Goal: Information Seeking & Learning: Understand process/instructions

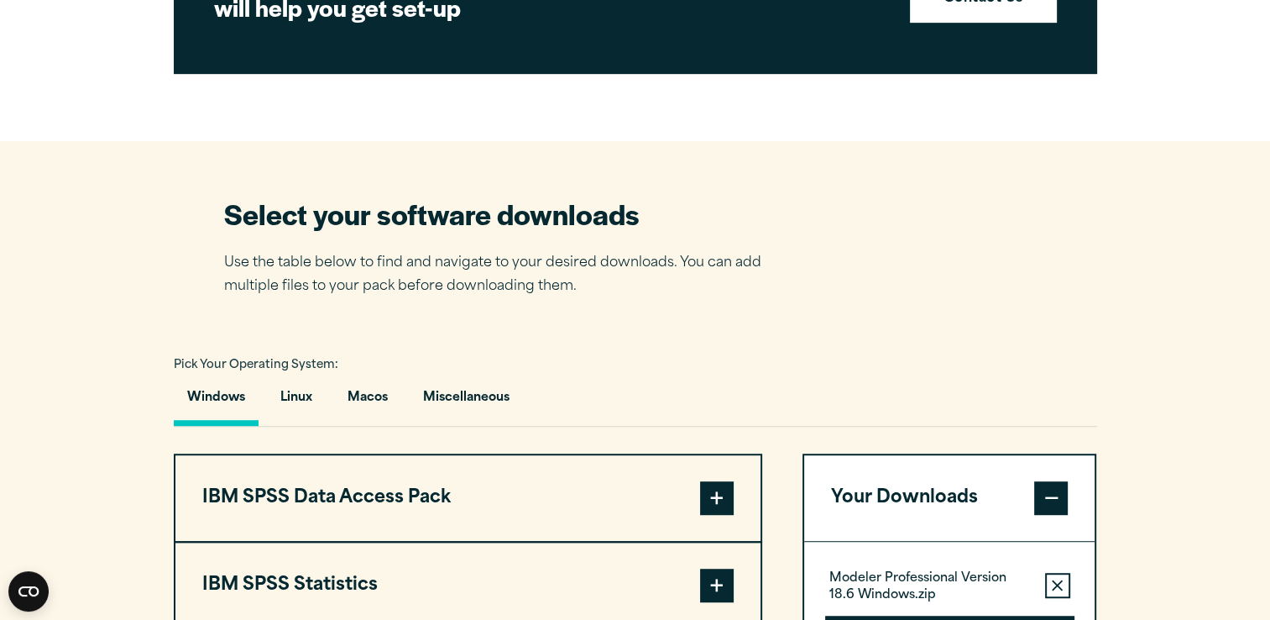
scroll to position [908, 0]
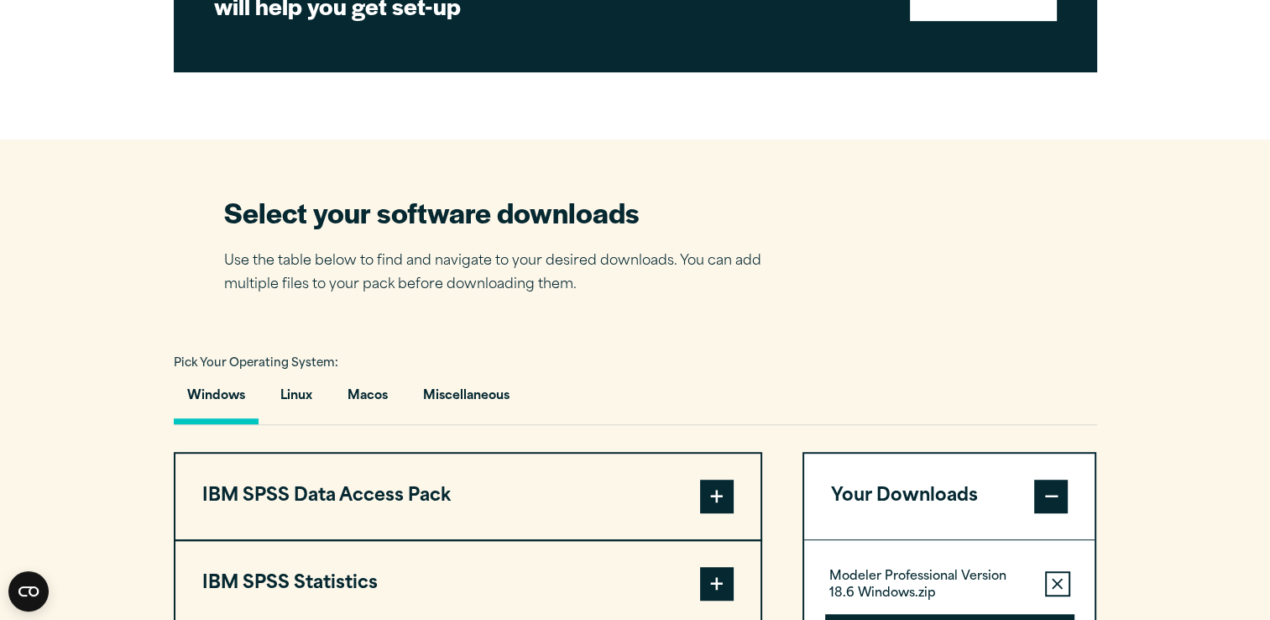
click at [1062, 583] on icon "button" at bounding box center [1057, 584] width 11 height 12
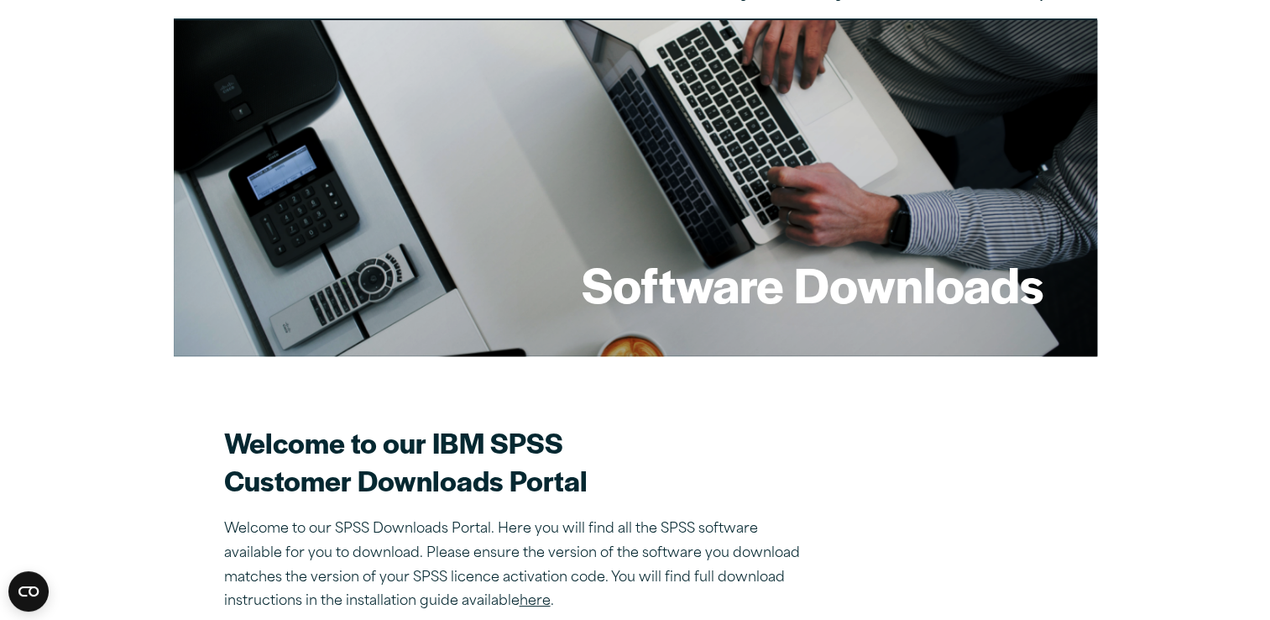
scroll to position [0, 0]
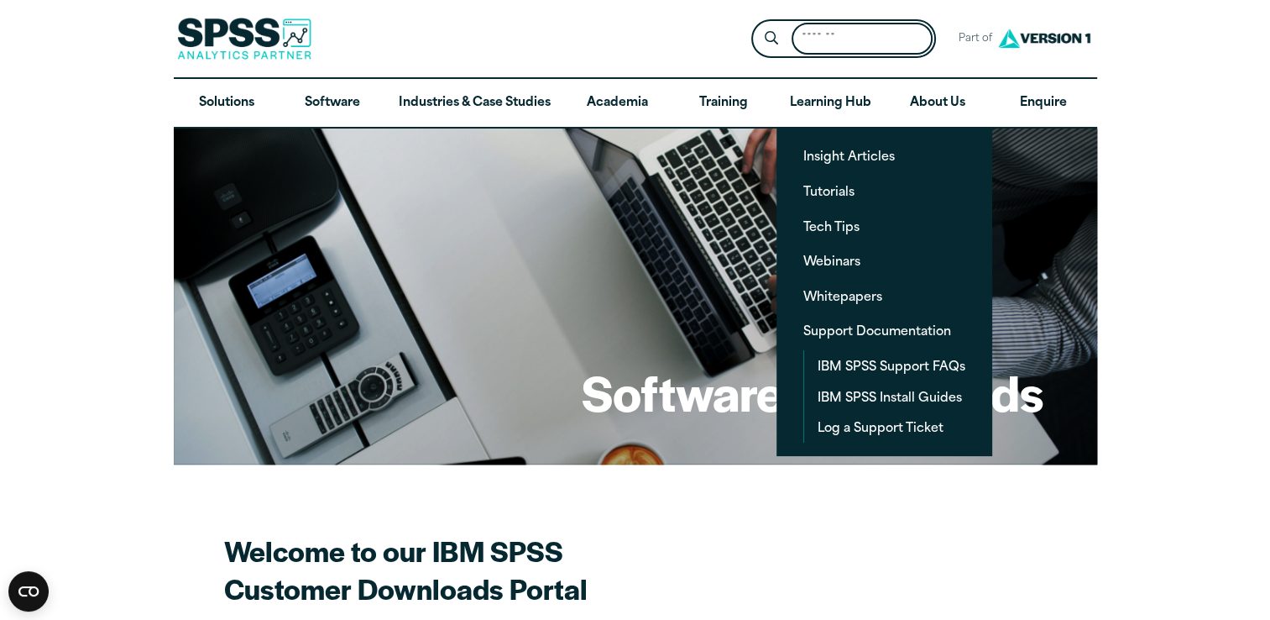
click at [826, 39] on input "Search for:" at bounding box center [862, 39] width 141 height 33
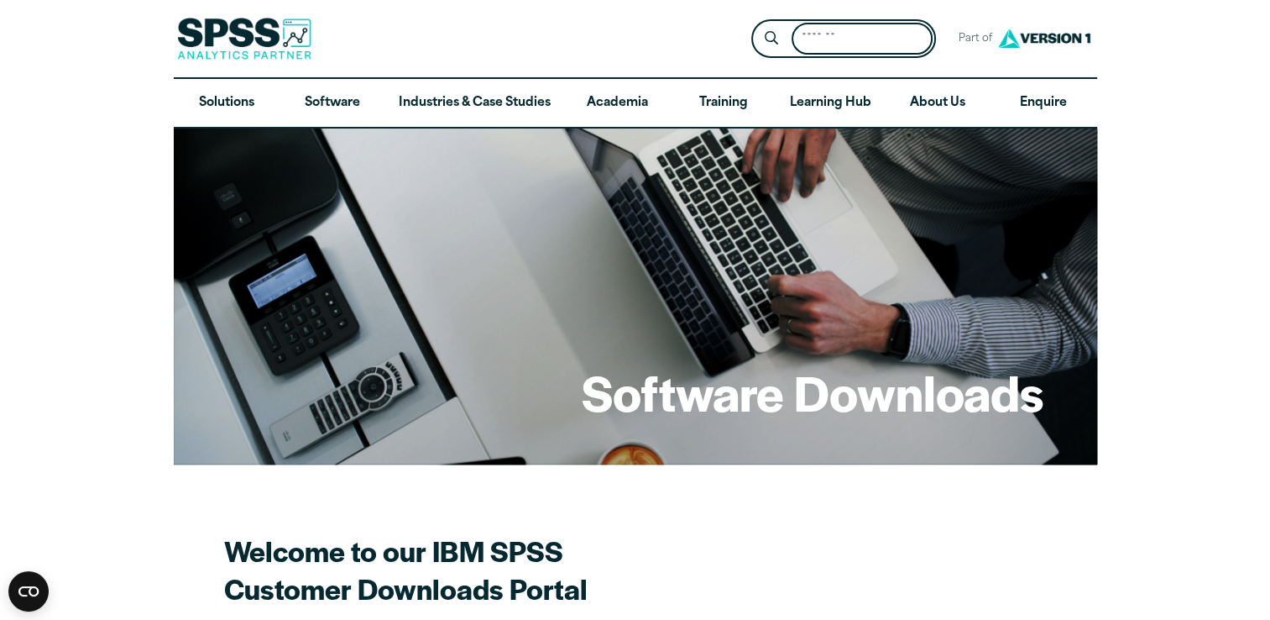
type input "***"
click at [869, 32] on input "***" at bounding box center [862, 39] width 141 height 33
click at [756, 24] on button "Submit Site Search" at bounding box center [771, 39] width 31 height 31
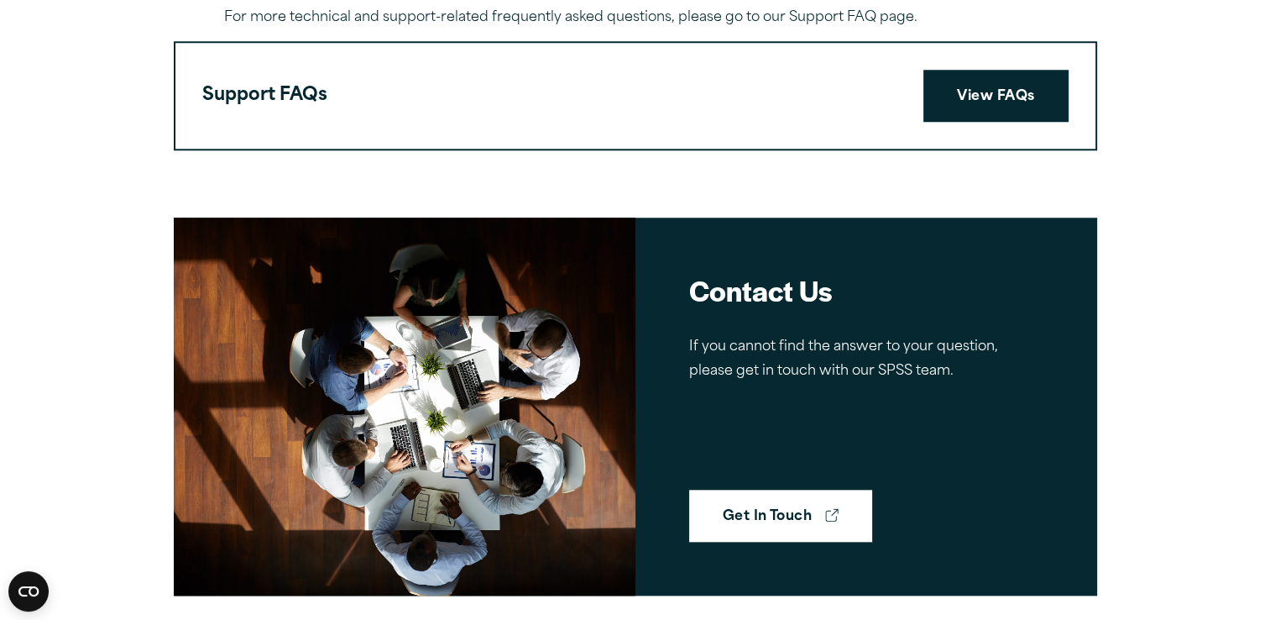
scroll to position [1427, 0]
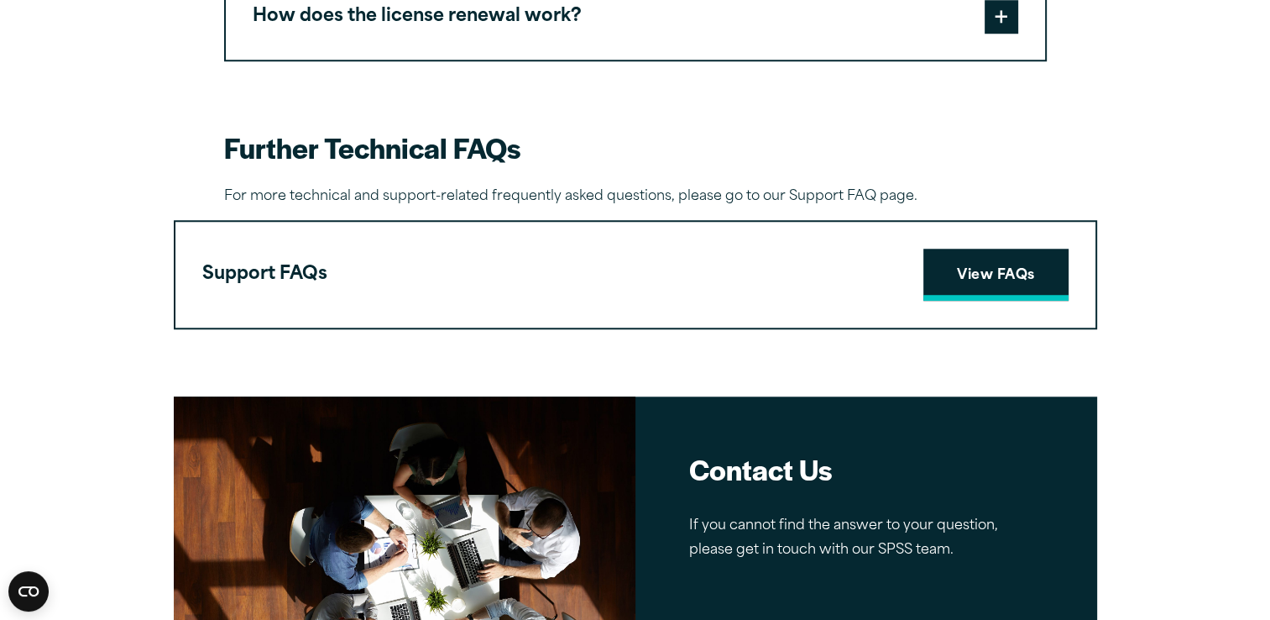
click at [991, 268] on link "View FAQs" at bounding box center [995, 274] width 144 height 52
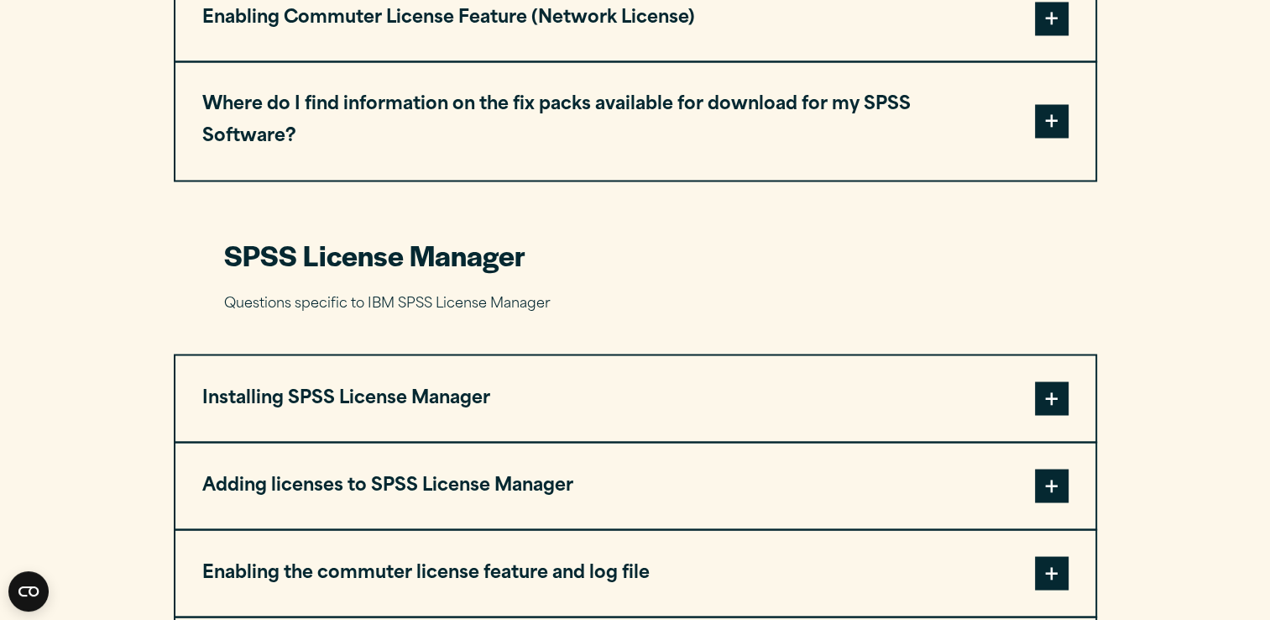
scroll to position [2938, 0]
click at [1049, 380] on span at bounding box center [1052, 397] width 34 height 34
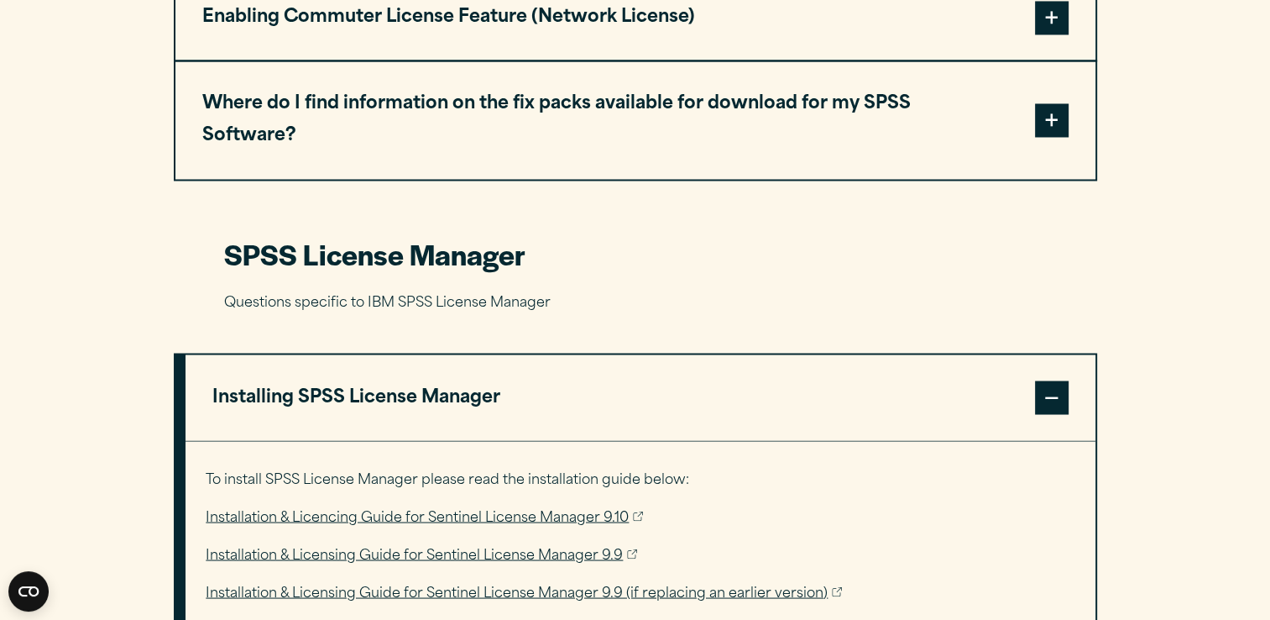
click at [483, 505] on link "Installation & Licencing Guide for Sentinel License Manager 9.10" at bounding box center [424, 517] width 437 height 24
